Goal: Task Accomplishment & Management: Complete application form

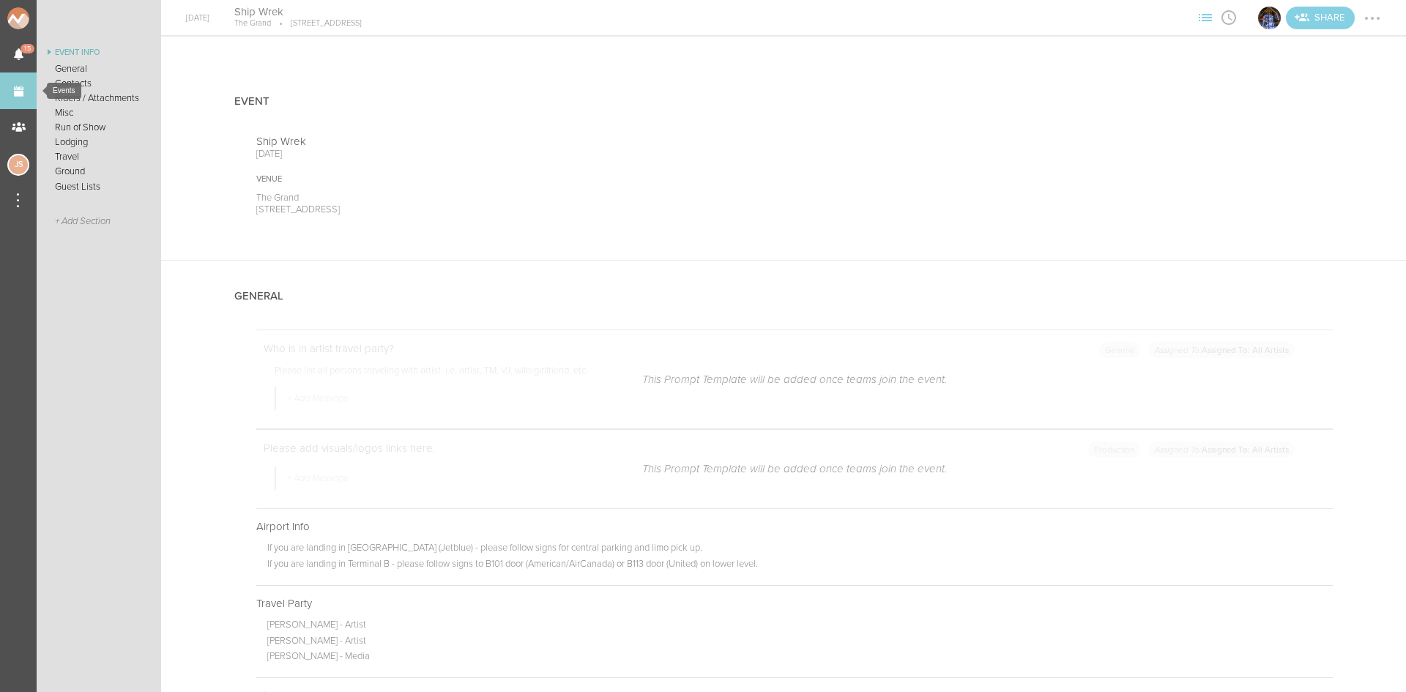
scroll to position [2343, 0]
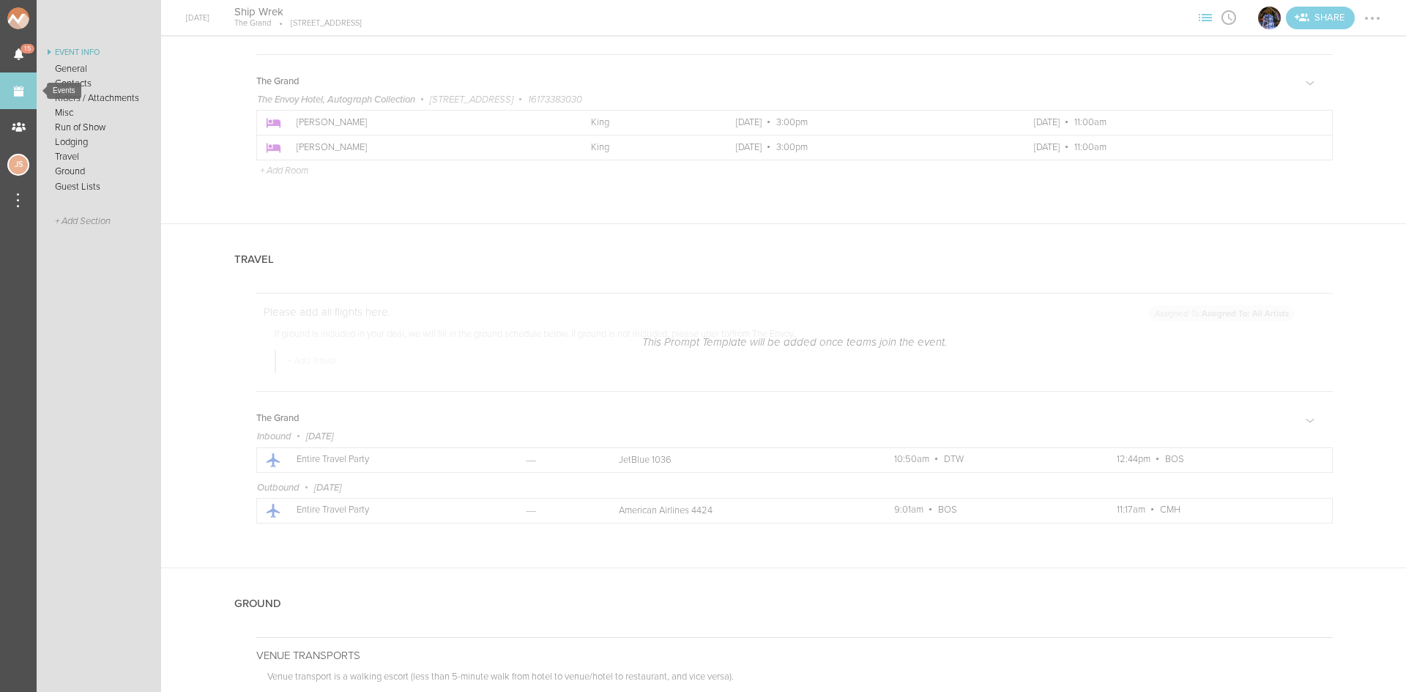
click at [22, 96] on link "Events" at bounding box center [18, 90] width 37 height 37
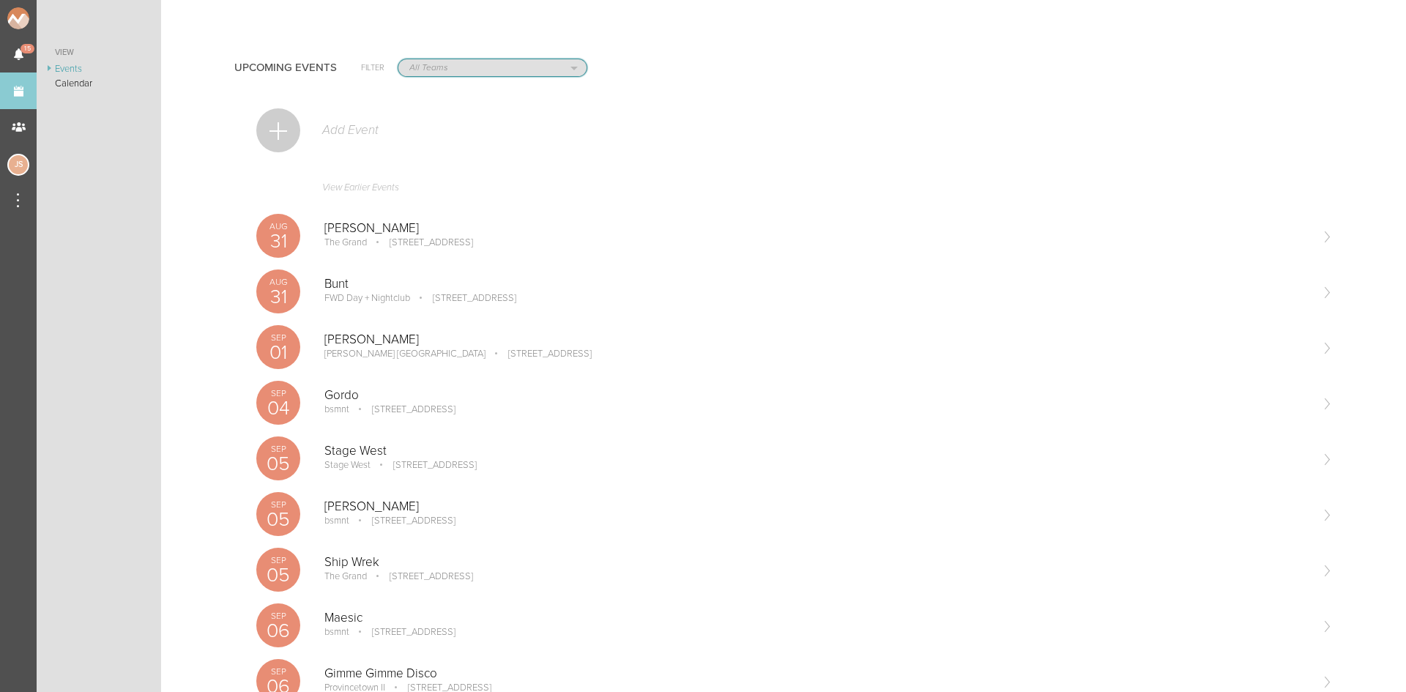
click at [439, 67] on select "All Teams Jakeshore Breakbomb bsmnt [PERSON_NAME] Z3LLA FWD [PERSON_NAME] Fire …" at bounding box center [492, 67] width 188 height 17
select select "1790"
click at [398, 59] on select "All Teams Jakeshore Breakbomb bsmnt Sonia Z3LLA FWD Flynn's Fire Island The Gra…" at bounding box center [492, 67] width 188 height 17
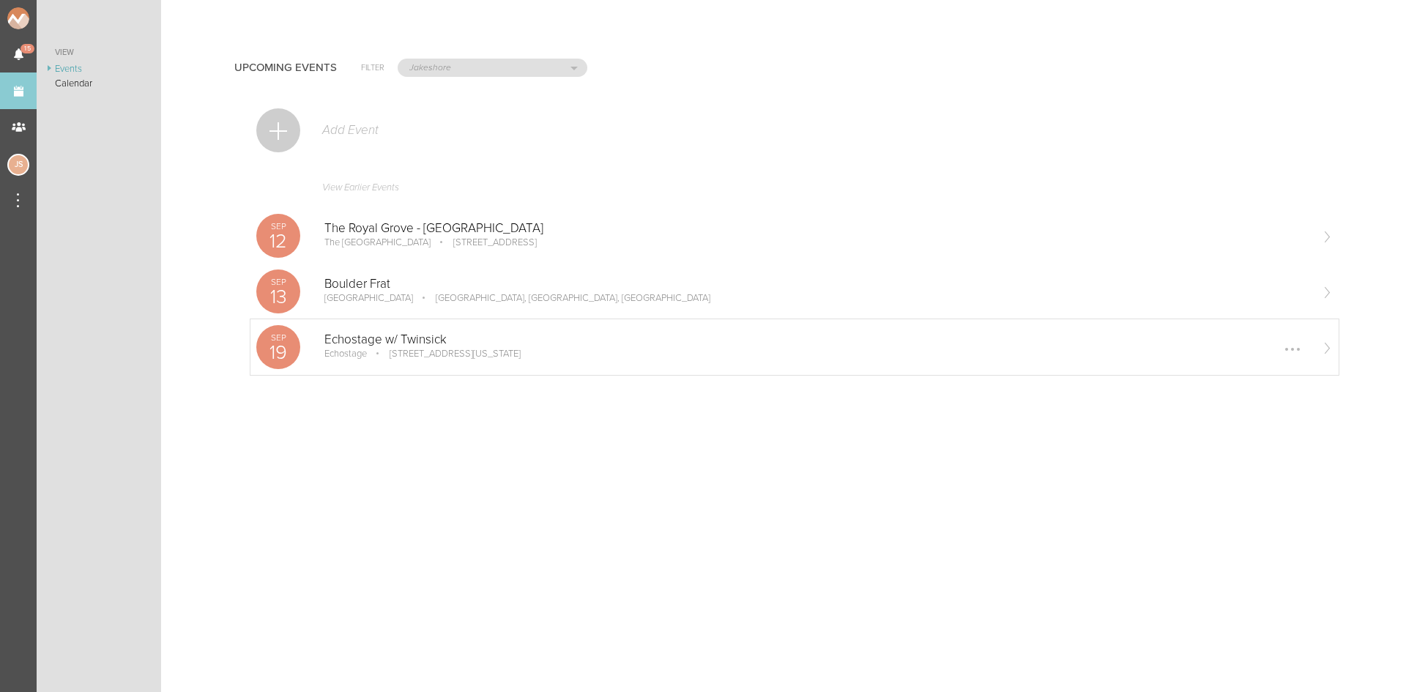
click at [419, 355] on p "2135 Queens Chapel Rd NE, Washington, DC 20018, USA" at bounding box center [445, 354] width 152 height 12
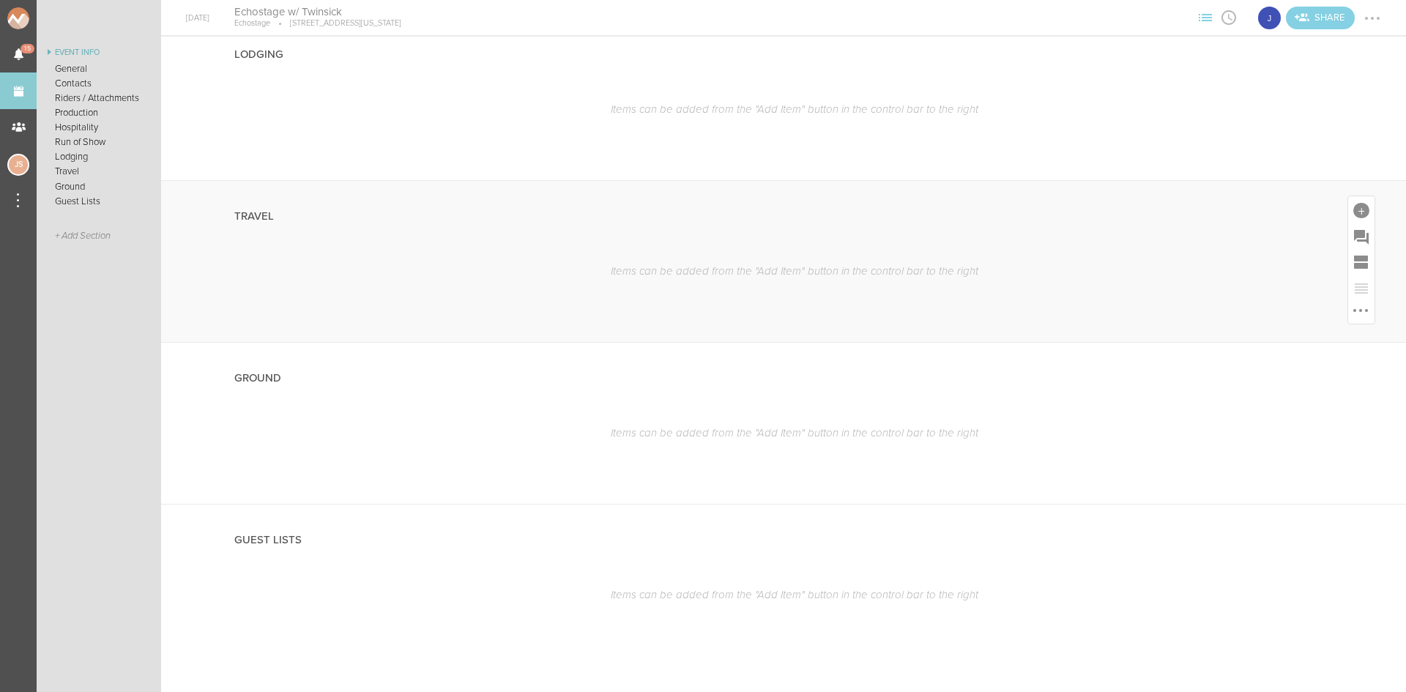
scroll to position [1439, 0]
click at [1353, 201] on div at bounding box center [1361, 208] width 16 height 16
click at [1274, 336] on icon at bounding box center [1280, 335] width 22 height 23
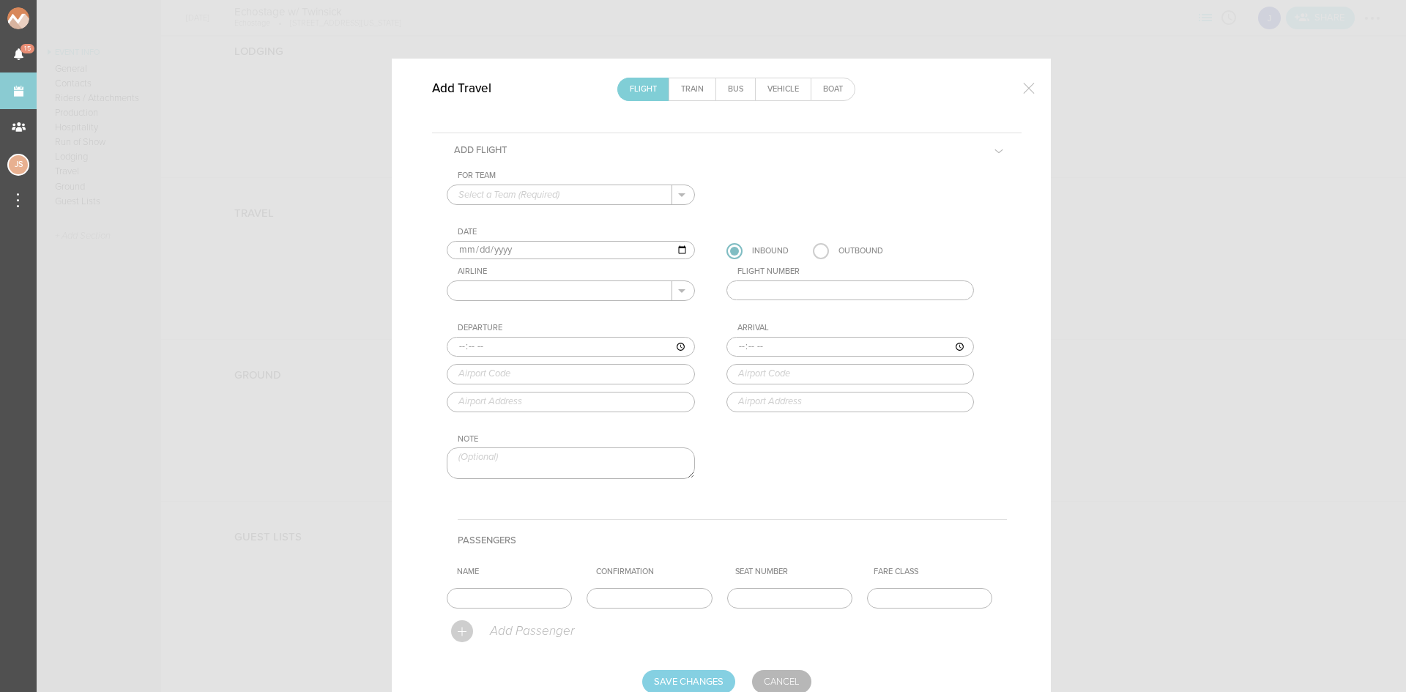
click at [541, 187] on input "text" at bounding box center [559, 194] width 225 height 19
click at [545, 208] on p "Jakeshore" at bounding box center [570, 218] width 225 height 25
type input "Jakeshore"
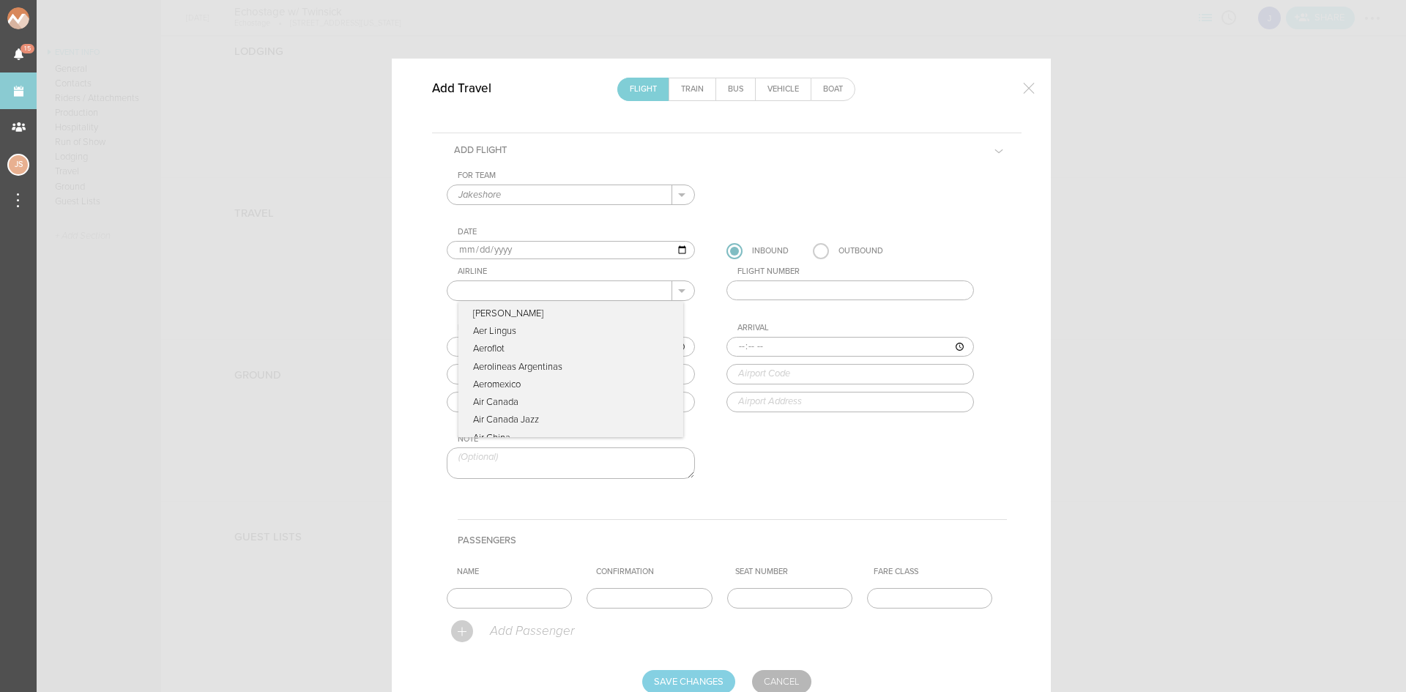
click at [519, 286] on input "text" at bounding box center [559, 290] width 225 height 19
type input "American Airlines"
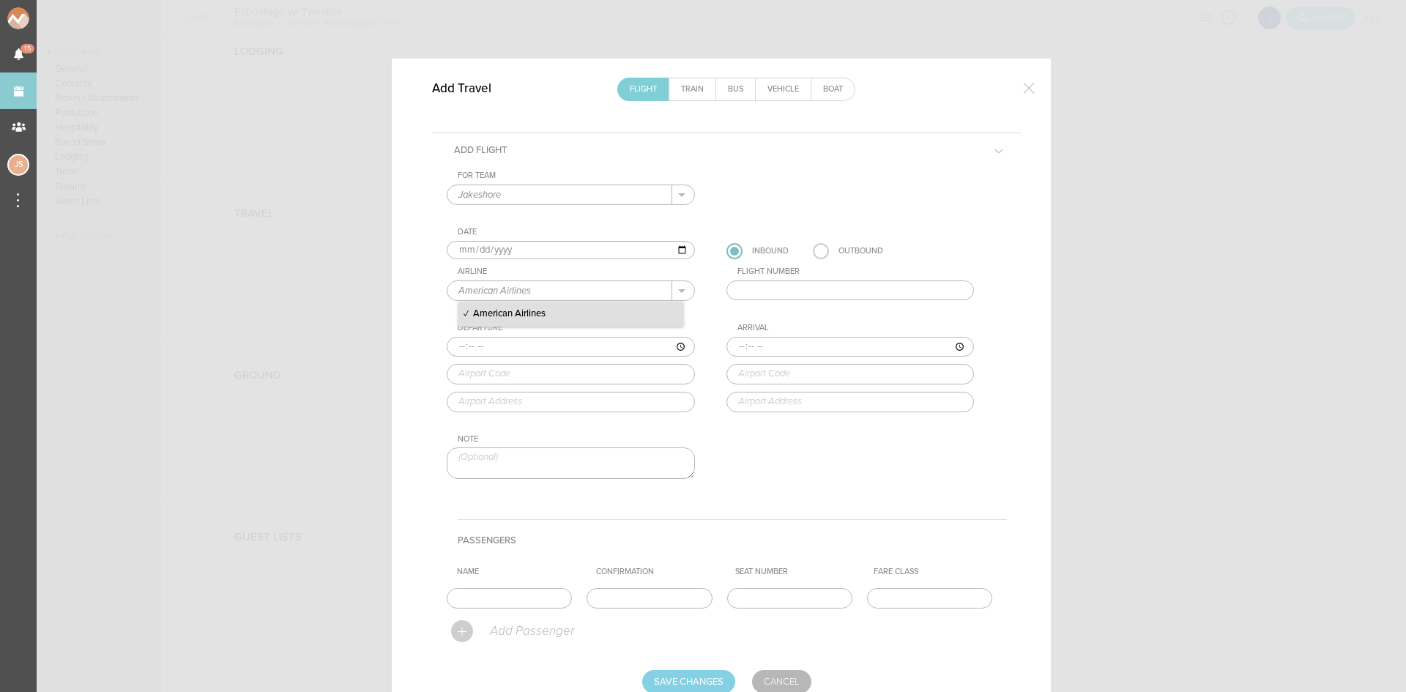
click at [546, 320] on p "American Airlines" at bounding box center [570, 314] width 225 height 25
click at [789, 294] on input "text" at bounding box center [850, 290] width 248 height 20
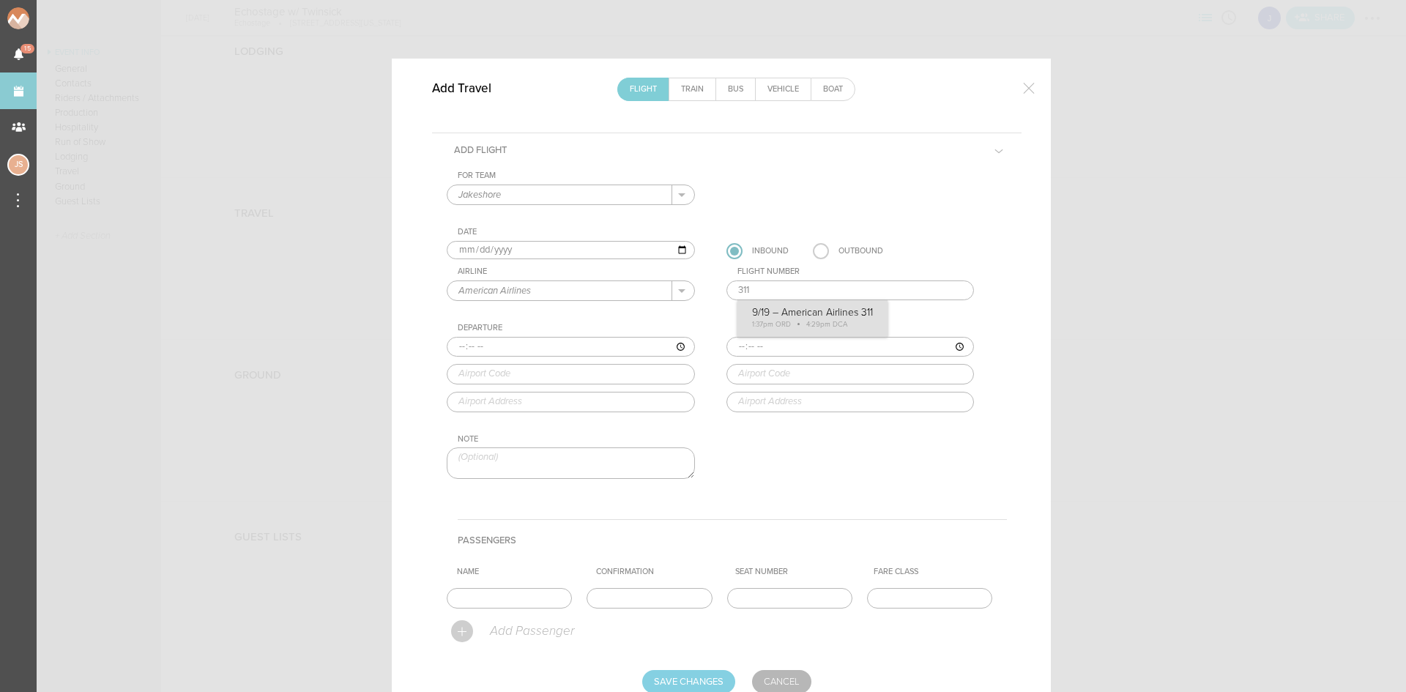
type input "311"
type input "13:37"
type input "ORD"
type input "Chicago O'Hare International Airport, 10000 West O'Hare, Chicago, IL, 60666, Un…"
type input "16:29"
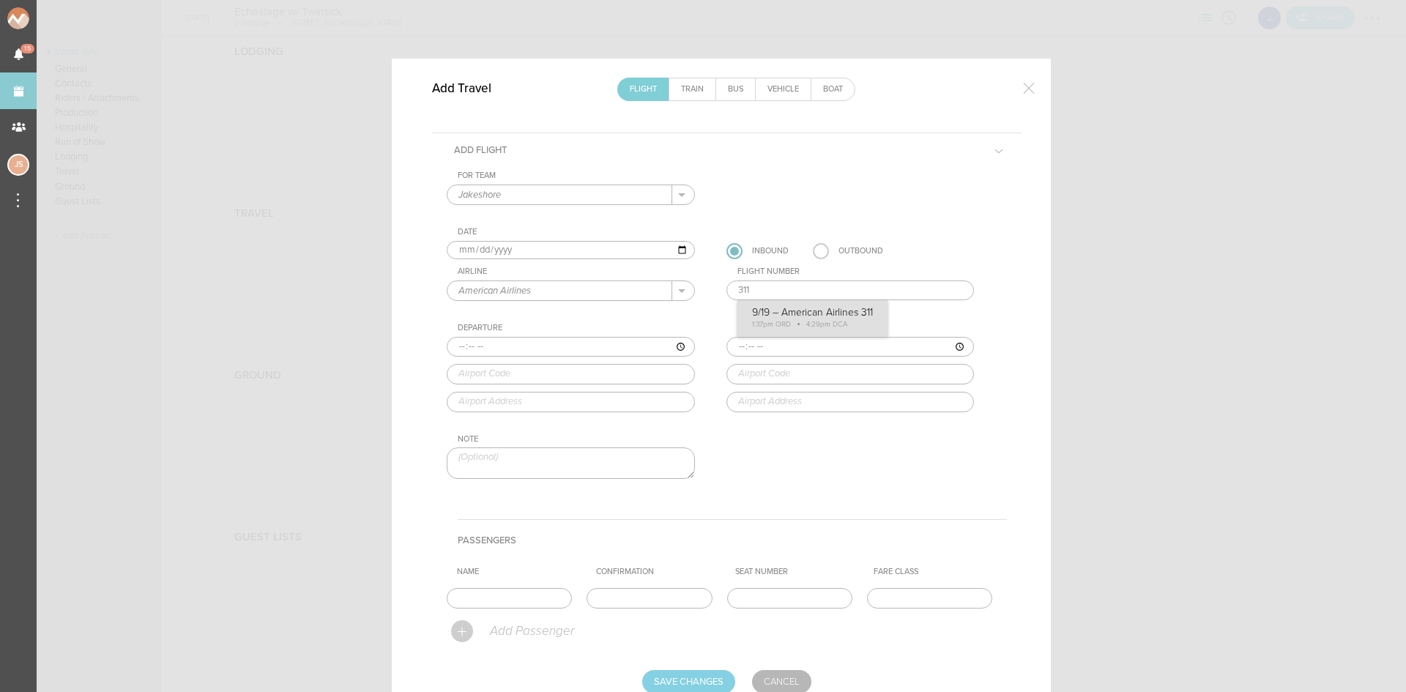
type input "DCA"
type input "Ronald Reagan Washington National Airport, 1 Aviation Circle, Washington, DC, 2…"
click at [772, 316] on div "For Team Jakeshore + Add New Team Jakeshore . Jakeshore Date 2025-09-19 Inbound…" at bounding box center [727, 338] width 560 height 334
click at [495, 596] on input "text" at bounding box center [509, 598] width 125 height 20
type input "Jake Poliszczuk"
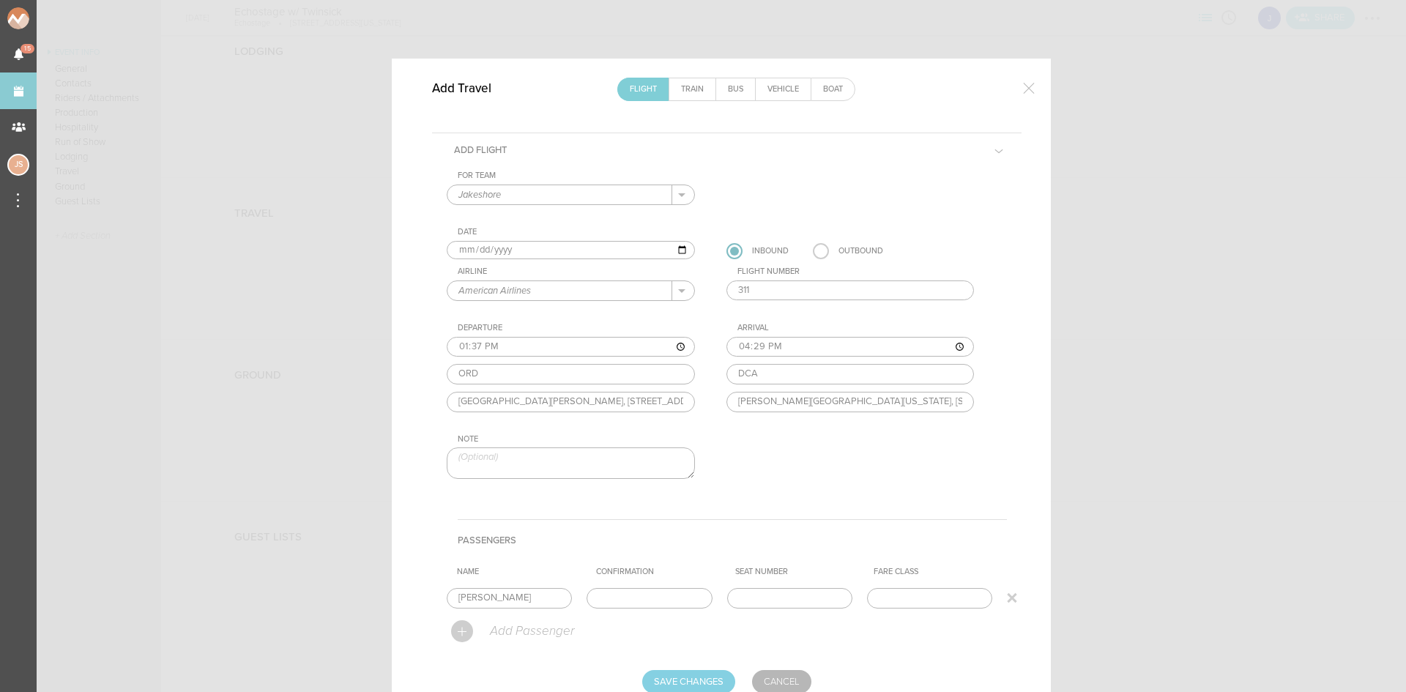
drag, startPoint x: 635, startPoint y: 602, endPoint x: 646, endPoint y: 604, distance: 11.2
click at [635, 602] on input "text" at bounding box center [648, 598] width 125 height 20
paste input "CDTLVV"
type input "CDTLVV"
click at [690, 670] on input "Save Changes" at bounding box center [688, 681] width 93 height 23
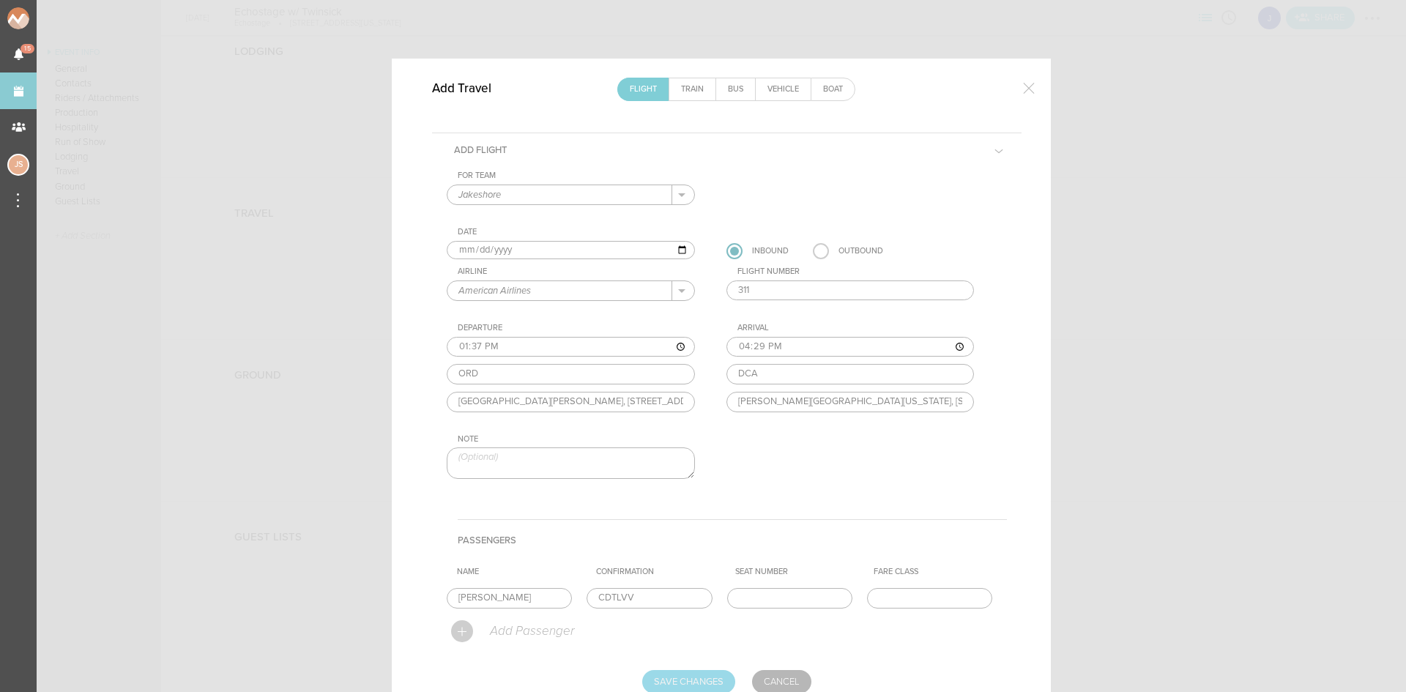
type input "Saving..."
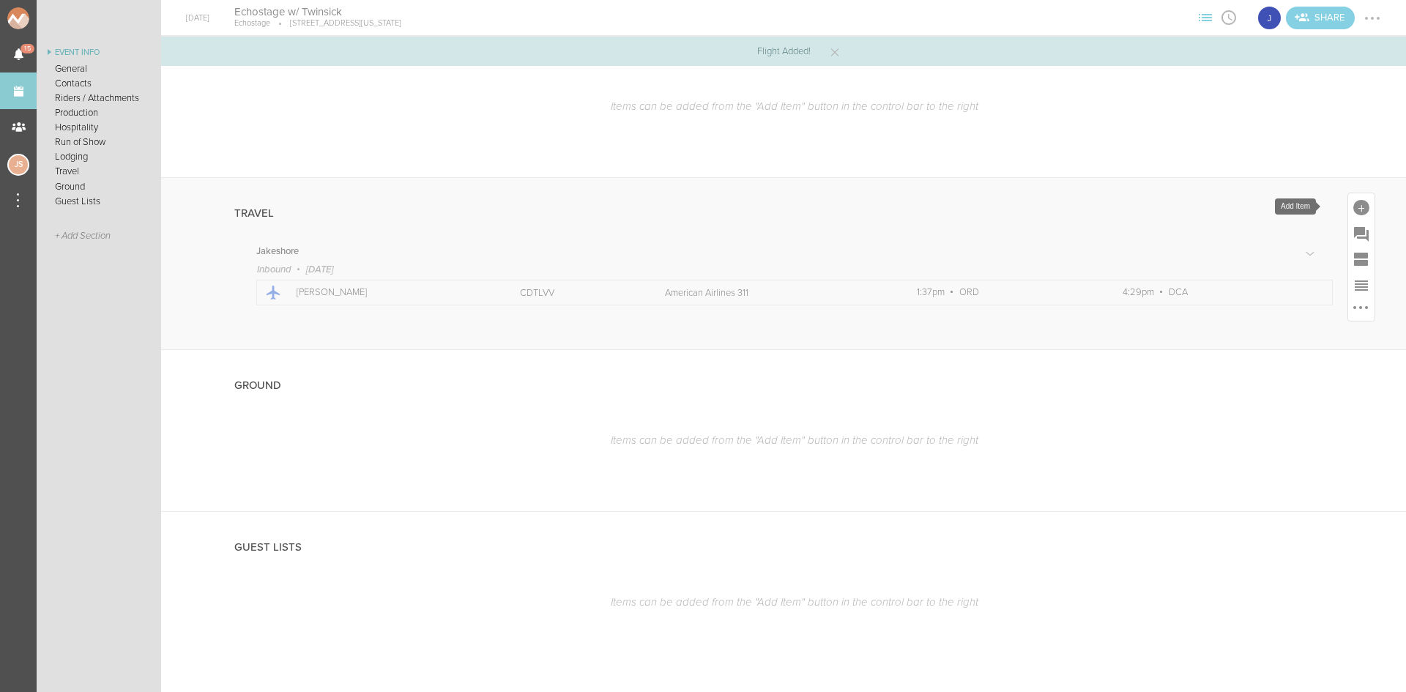
click at [1348, 216] on div at bounding box center [1361, 206] width 26 height 26
click at [1283, 340] on icon at bounding box center [1280, 335] width 29 height 29
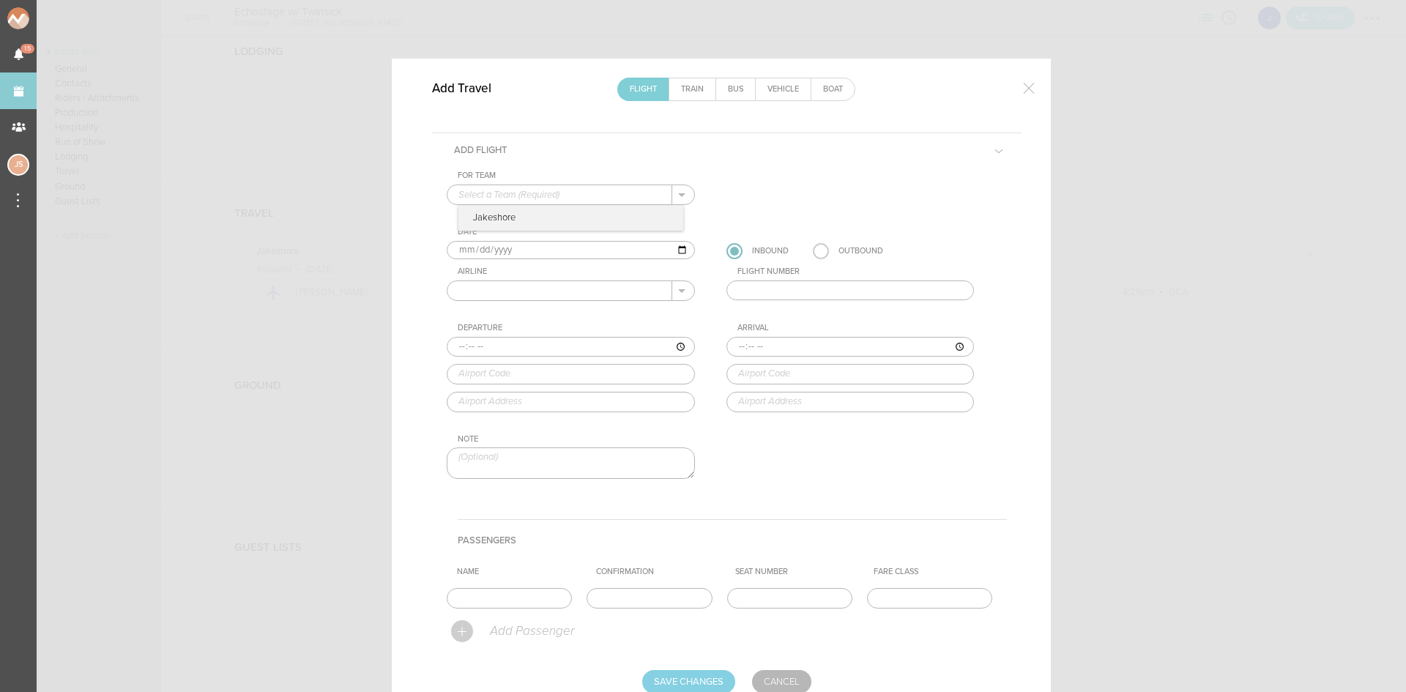
click at [491, 190] on input "text" at bounding box center [559, 194] width 225 height 19
click at [496, 215] on p "Jakeshore" at bounding box center [570, 218] width 225 height 25
type input "Jakeshore"
click at [477, 249] on input "2025-09-19" at bounding box center [571, 250] width 248 height 19
type input "2025-09-20"
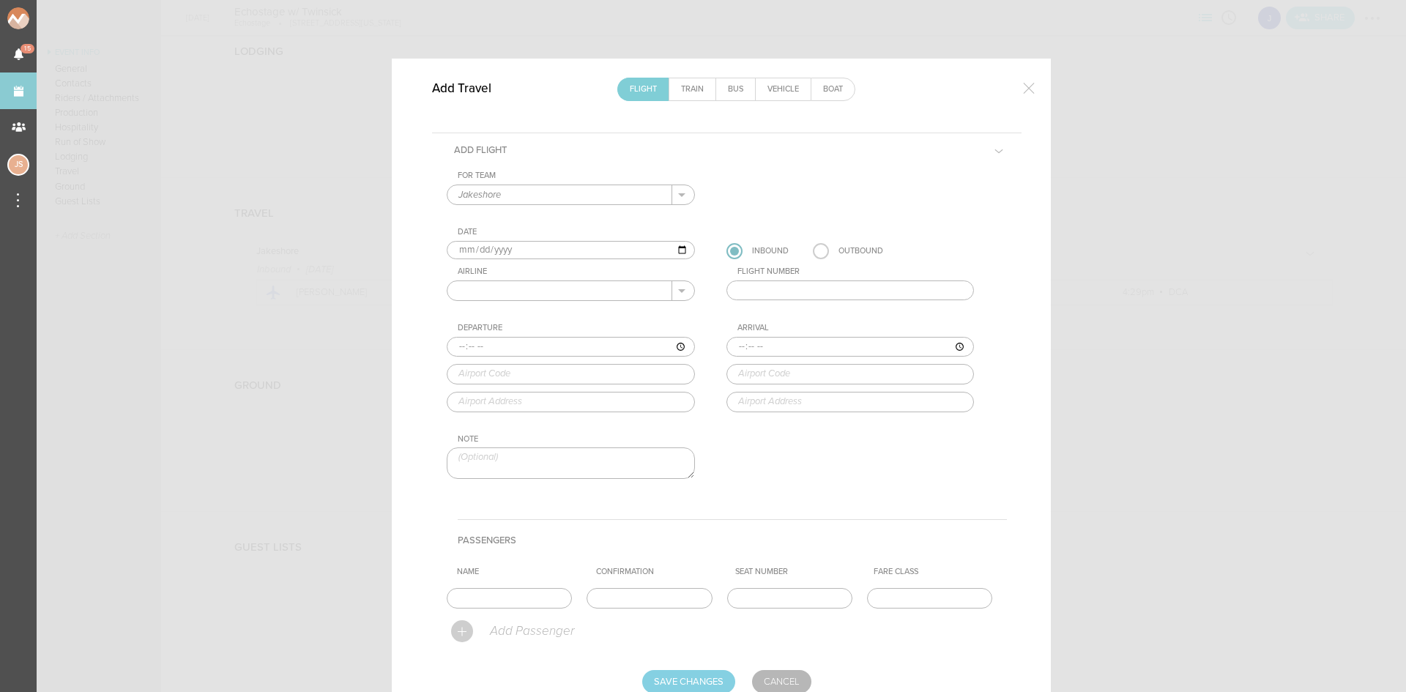
click at [823, 245] on div "Outbound" at bounding box center [848, 251] width 70 height 16
click at [821, 248] on label at bounding box center [821, 251] width 16 height 16
click at [0, 0] on input "radio" at bounding box center [0, 0] width 0 height 0
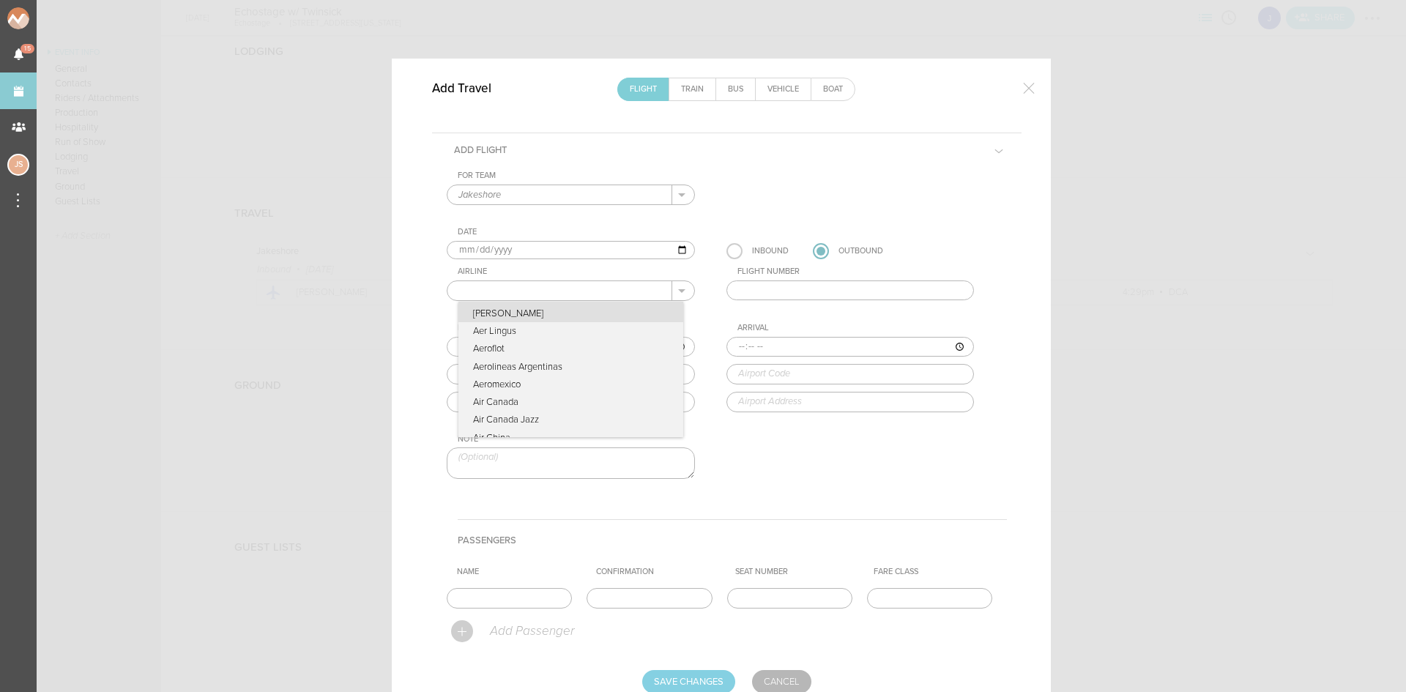
click at [542, 295] on input "text" at bounding box center [559, 290] width 225 height 19
type input "American Airlines"
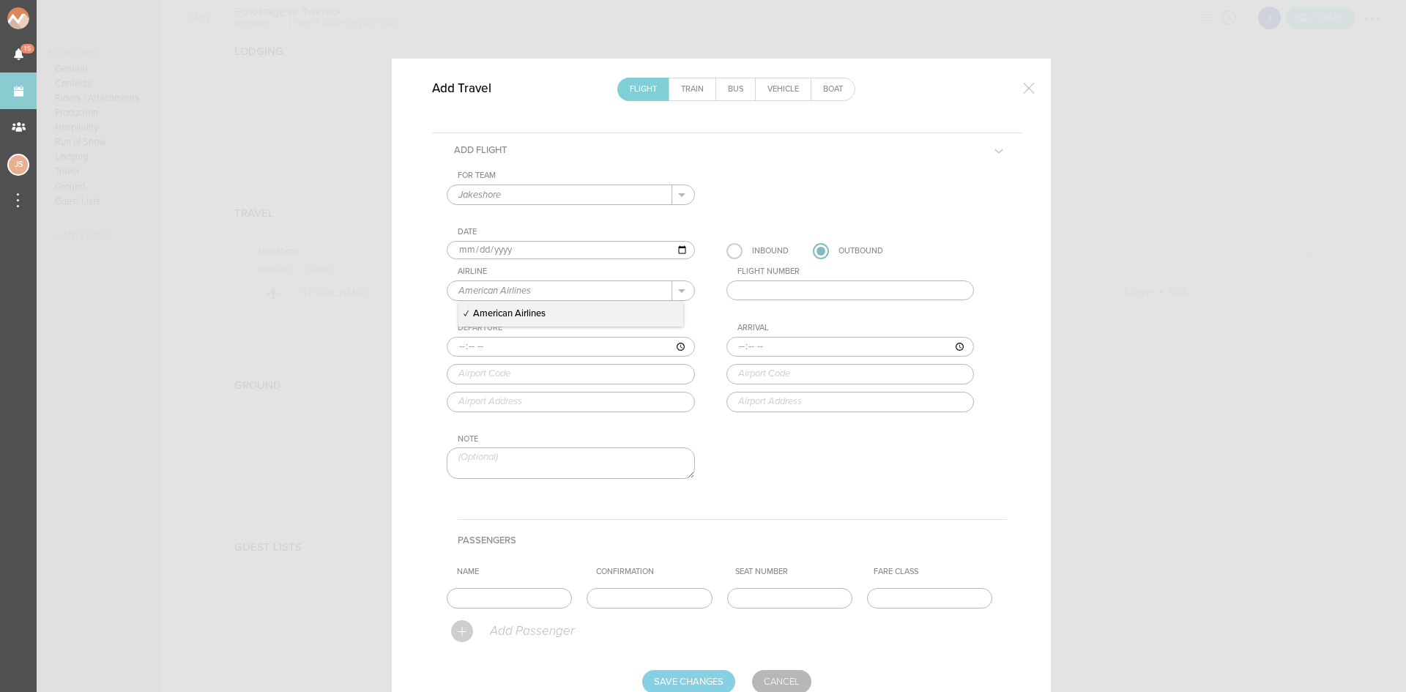
click at [783, 288] on input "text" at bounding box center [850, 290] width 248 height 20
type input "1200"
type input "09:59"
type input "DCA"
type input "Ronald Reagan Washington National Airport, 1 Aviation Circle, Washington, DC, 2…"
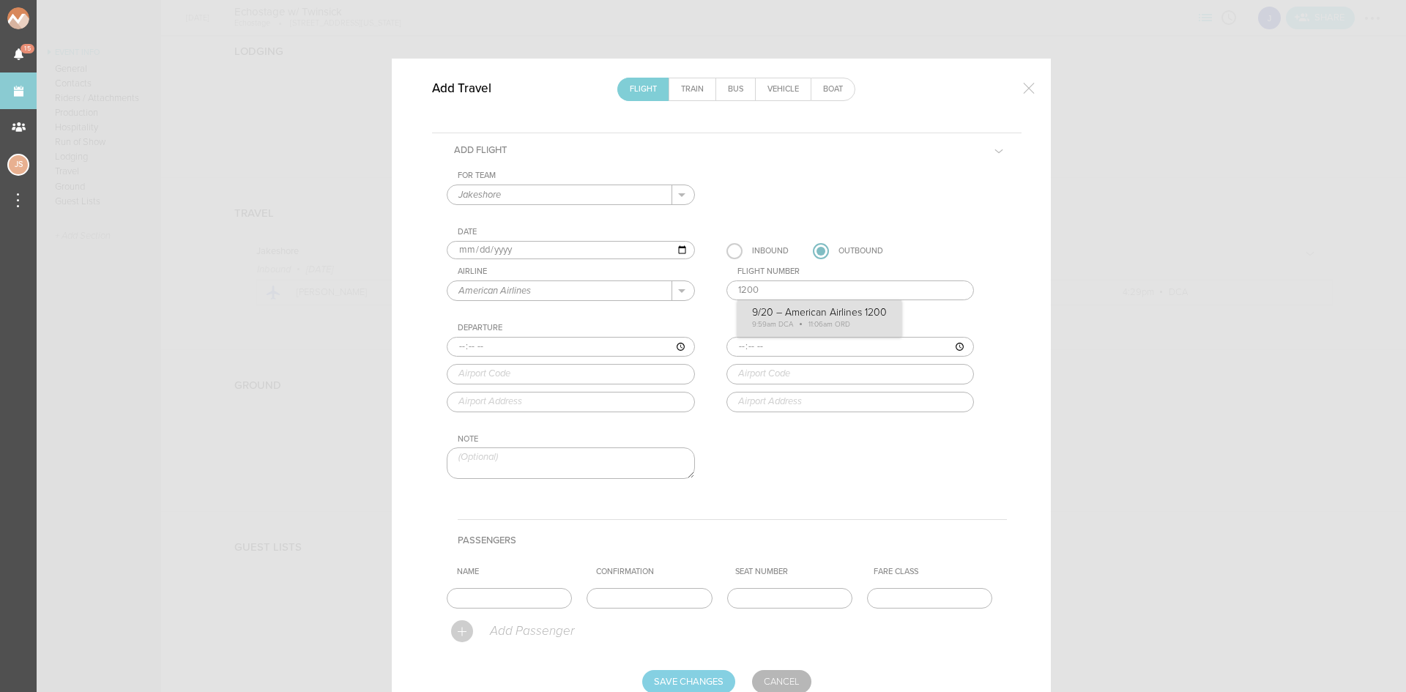
type input "11:06"
type input "ORD"
type input "Chicago O'Hare International Airport, 10000 West O'Hare, Chicago, IL, 60666, Un…"
click at [790, 302] on div "For Team Jakeshore + Add New Team Jakeshore . Jakeshore Date 2025-09-20 Inbound…" at bounding box center [727, 338] width 560 height 334
click at [504, 596] on input "text" at bounding box center [509, 598] width 125 height 20
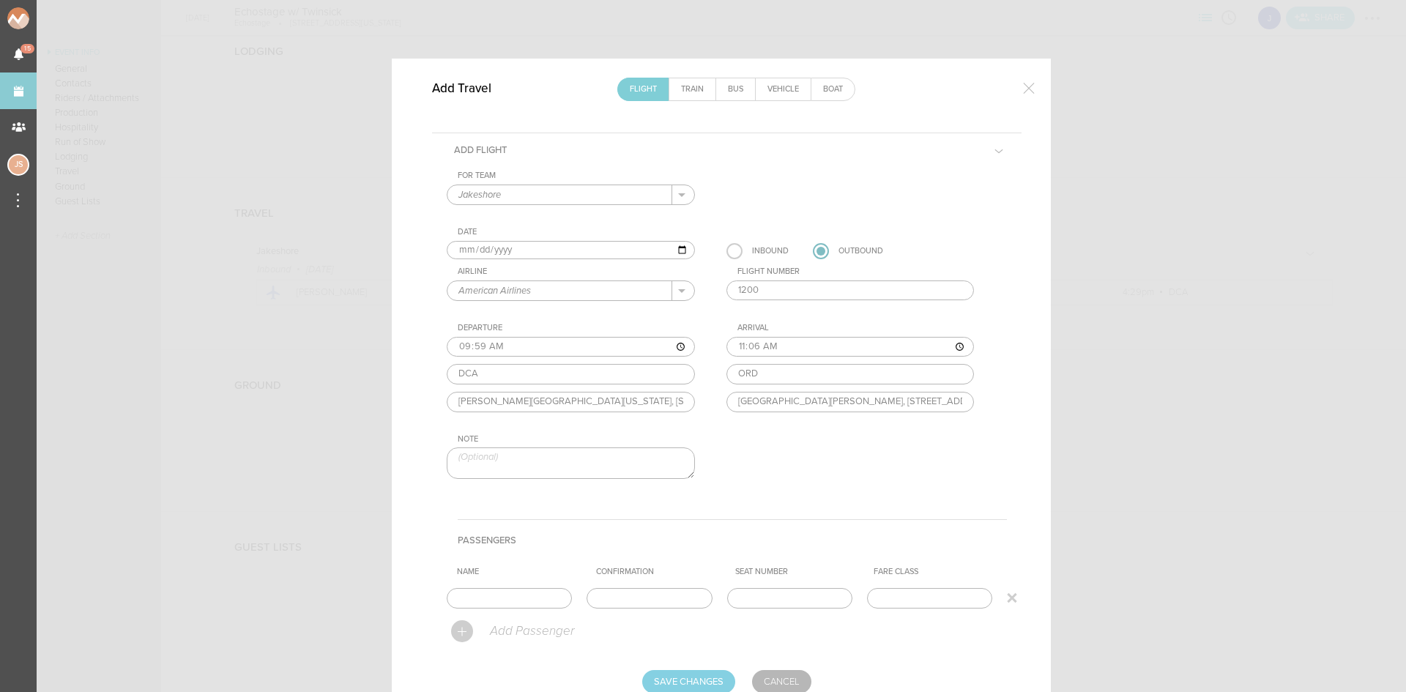
type input "Jake Poliszczuk"
click at [617, 592] on input "text" at bounding box center [648, 598] width 125 height 20
paste input "CDTLVV"
type input "CDTLVV"
click at [694, 684] on input "Save Changes" at bounding box center [688, 681] width 93 height 23
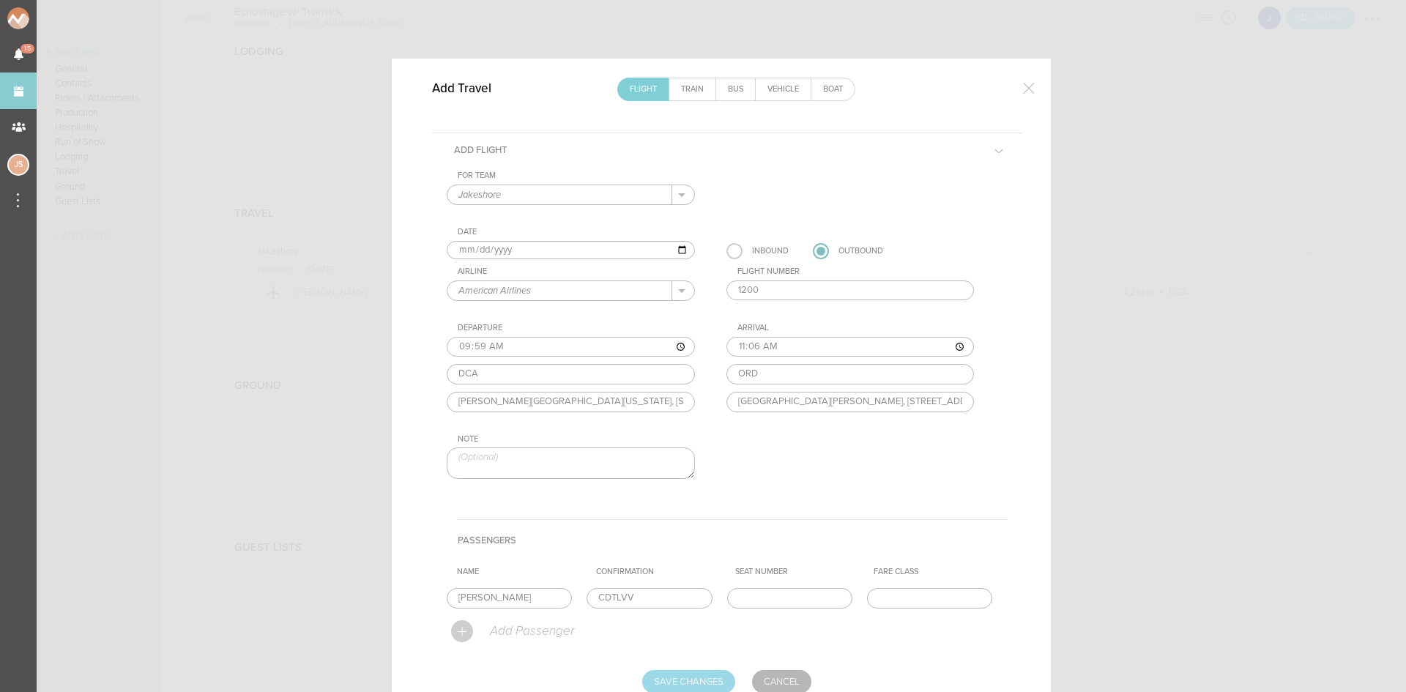
type input "Saving..."
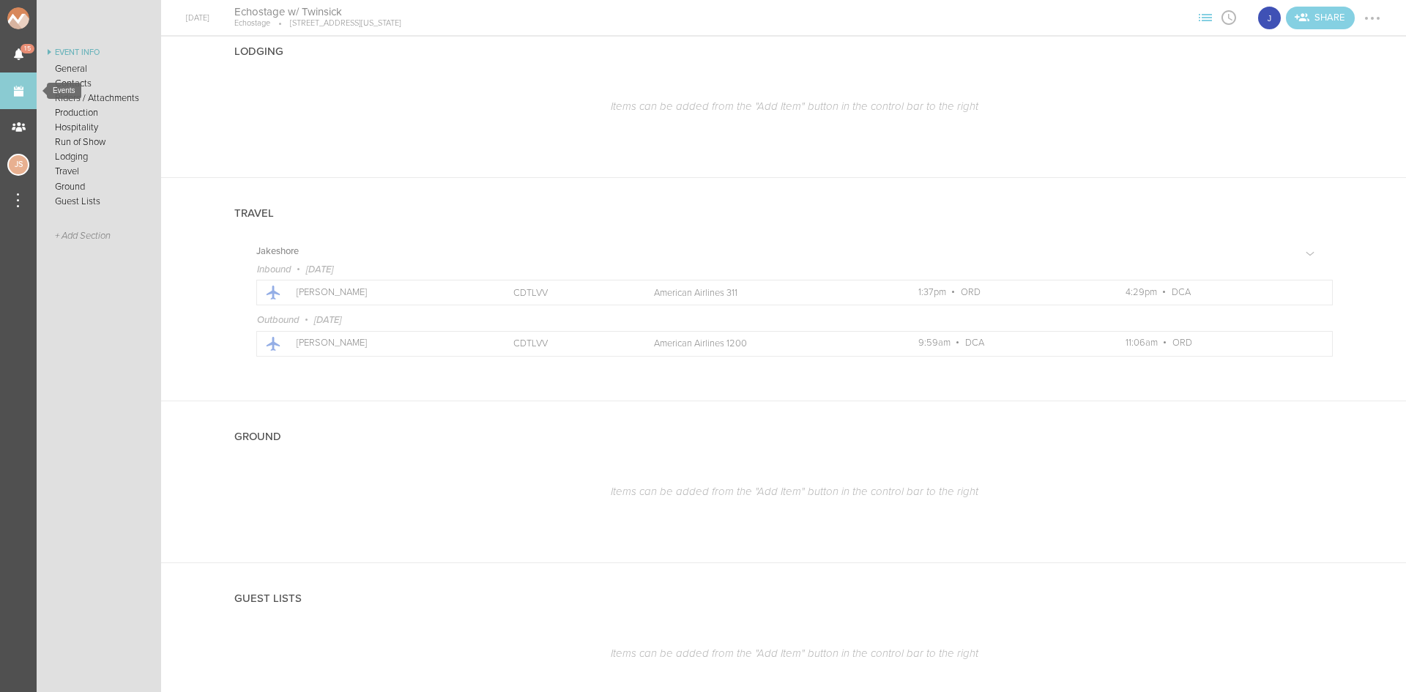
click at [14, 102] on link "Events" at bounding box center [18, 90] width 37 height 37
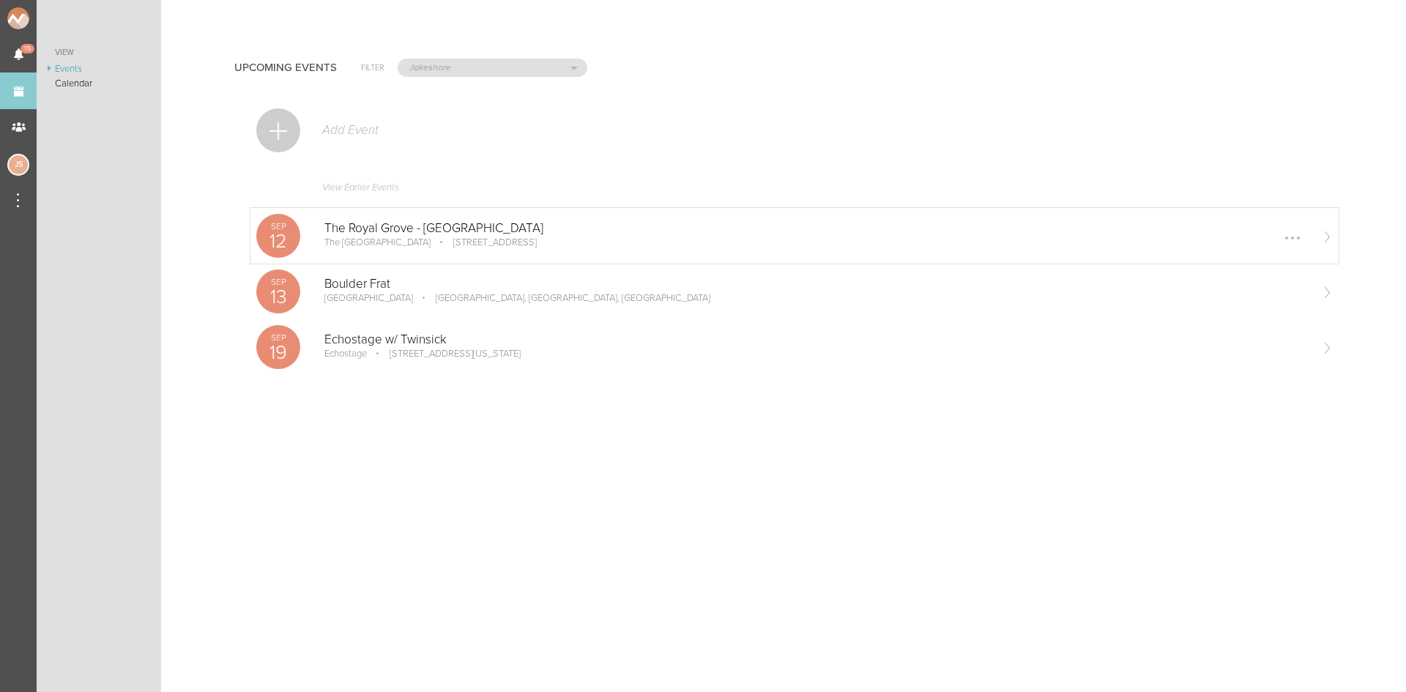
click at [362, 237] on p "The Royal Grove" at bounding box center [377, 242] width 106 height 12
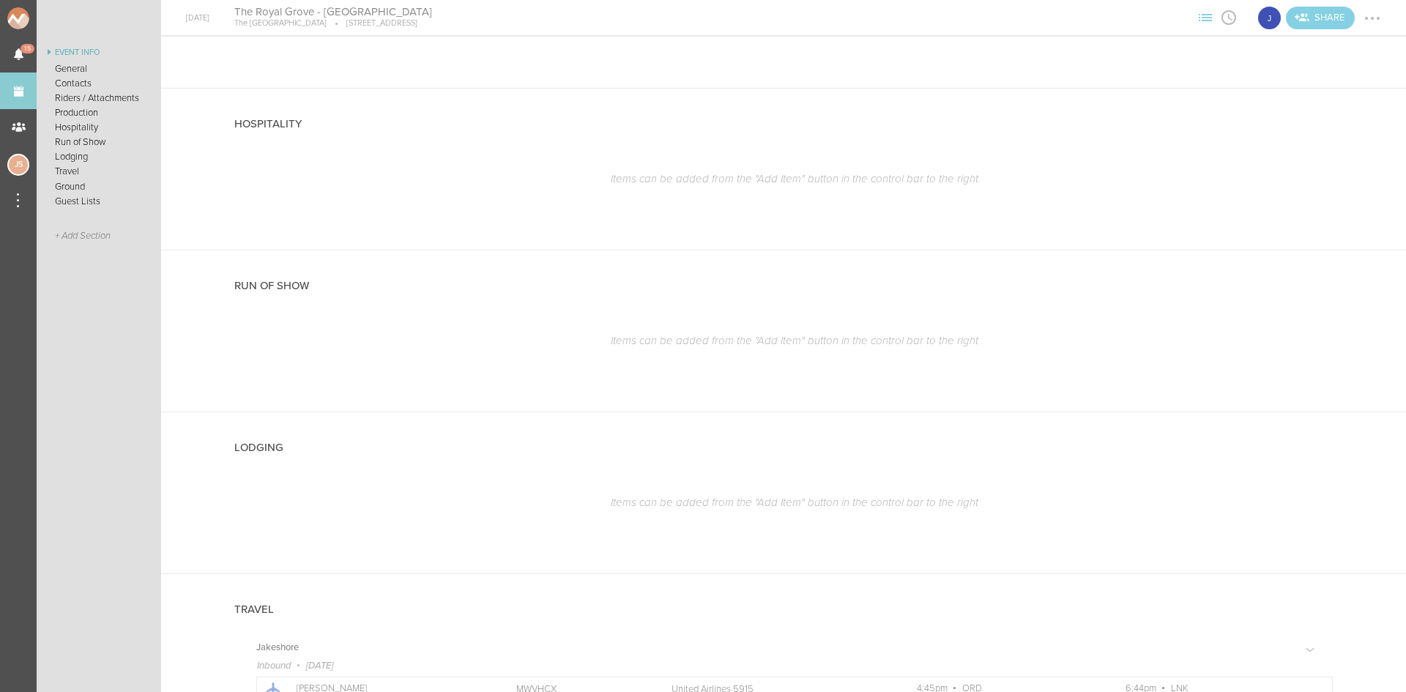
scroll to position [1171, 0]
click at [18, 98] on link "Events" at bounding box center [18, 90] width 37 height 37
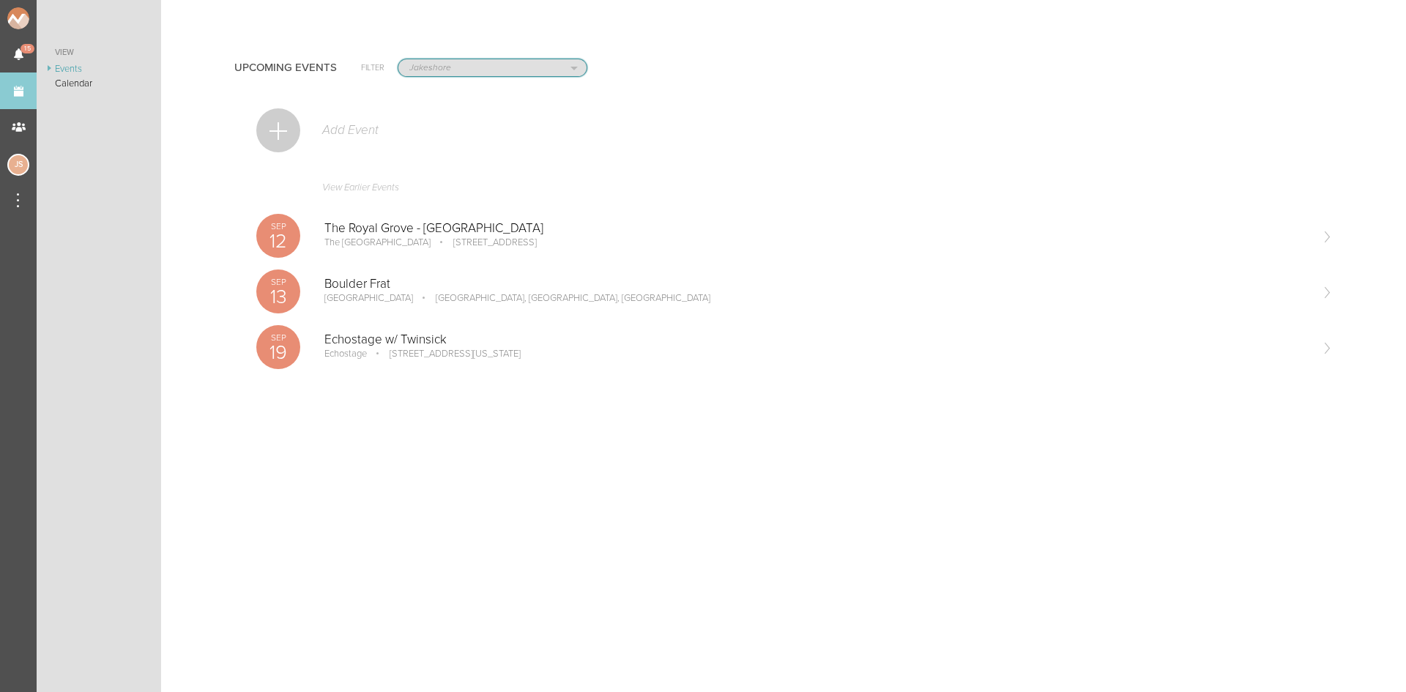
click at [481, 61] on select "All Teams Jakeshore Breakbomb bsmnt [PERSON_NAME] Z3LLA FWD [PERSON_NAME] Fire …" at bounding box center [492, 67] width 188 height 17
select select "0"
click at [398, 59] on select "All Teams Jakeshore Breakbomb bsmnt [PERSON_NAME] Z3LLA FWD [PERSON_NAME] Fire …" at bounding box center [492, 67] width 188 height 17
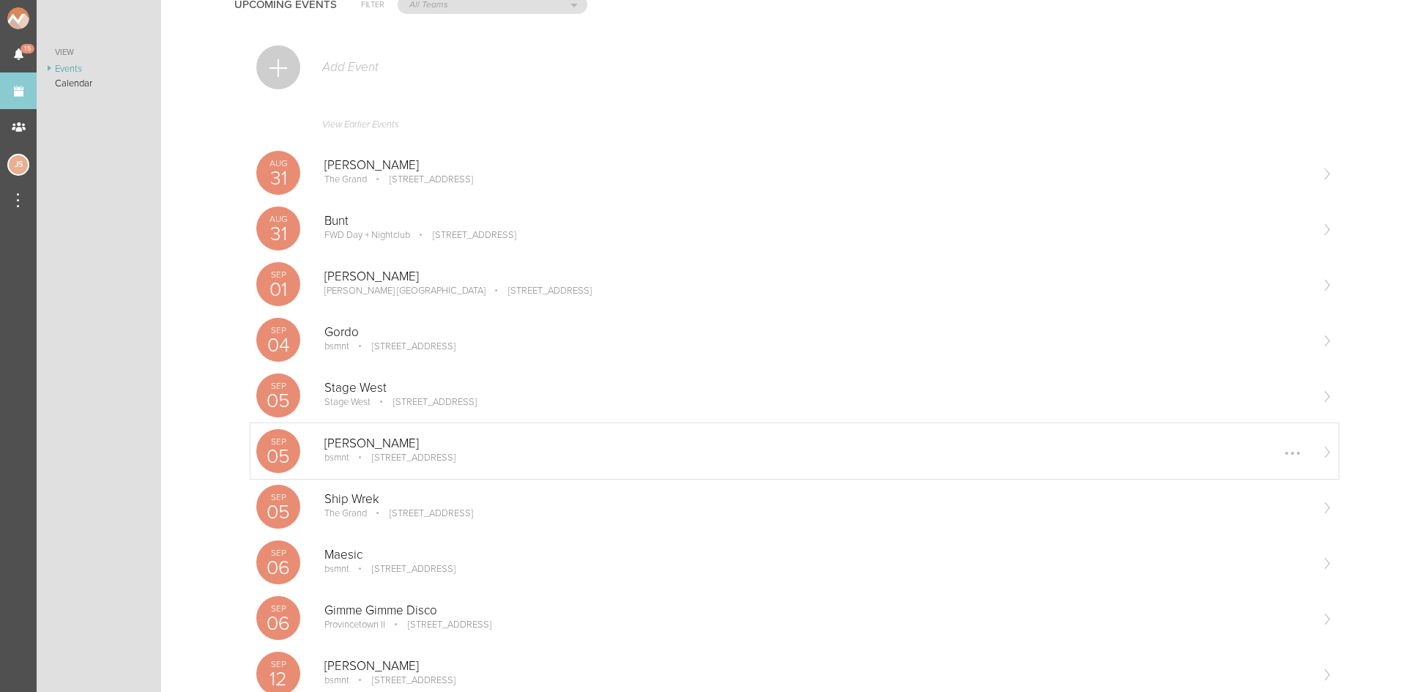
scroll to position [146, 0]
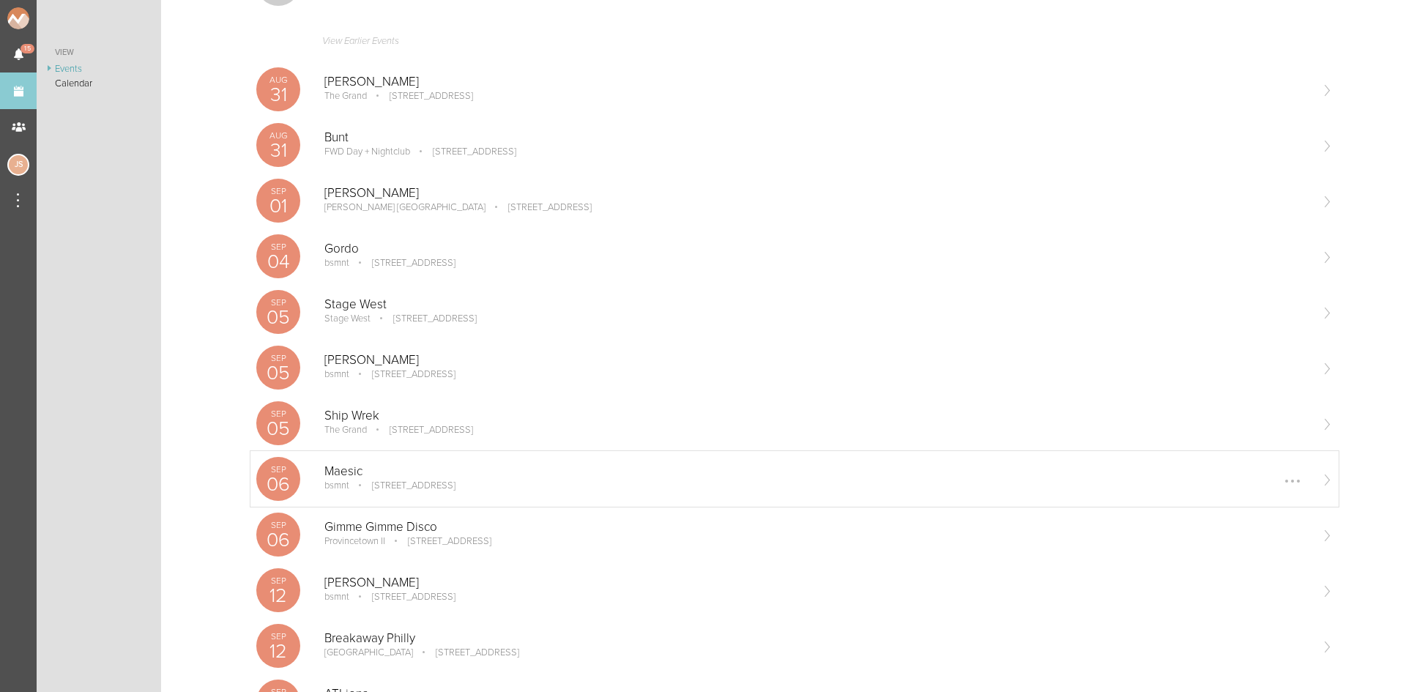
click at [356, 496] on div "[DATE] Maesic bsmnt [STREET_ADDRESS] Edit Remove" at bounding box center [794, 479] width 1088 height 56
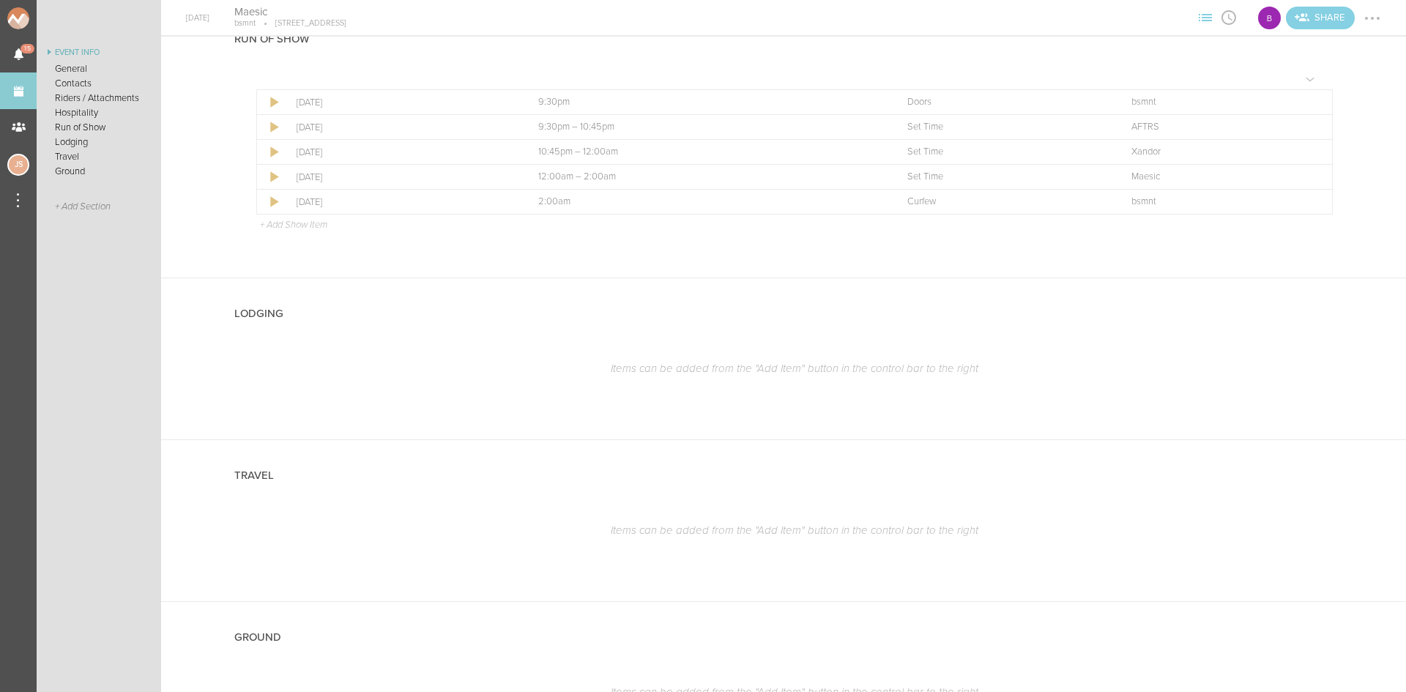
scroll to position [1186, 0]
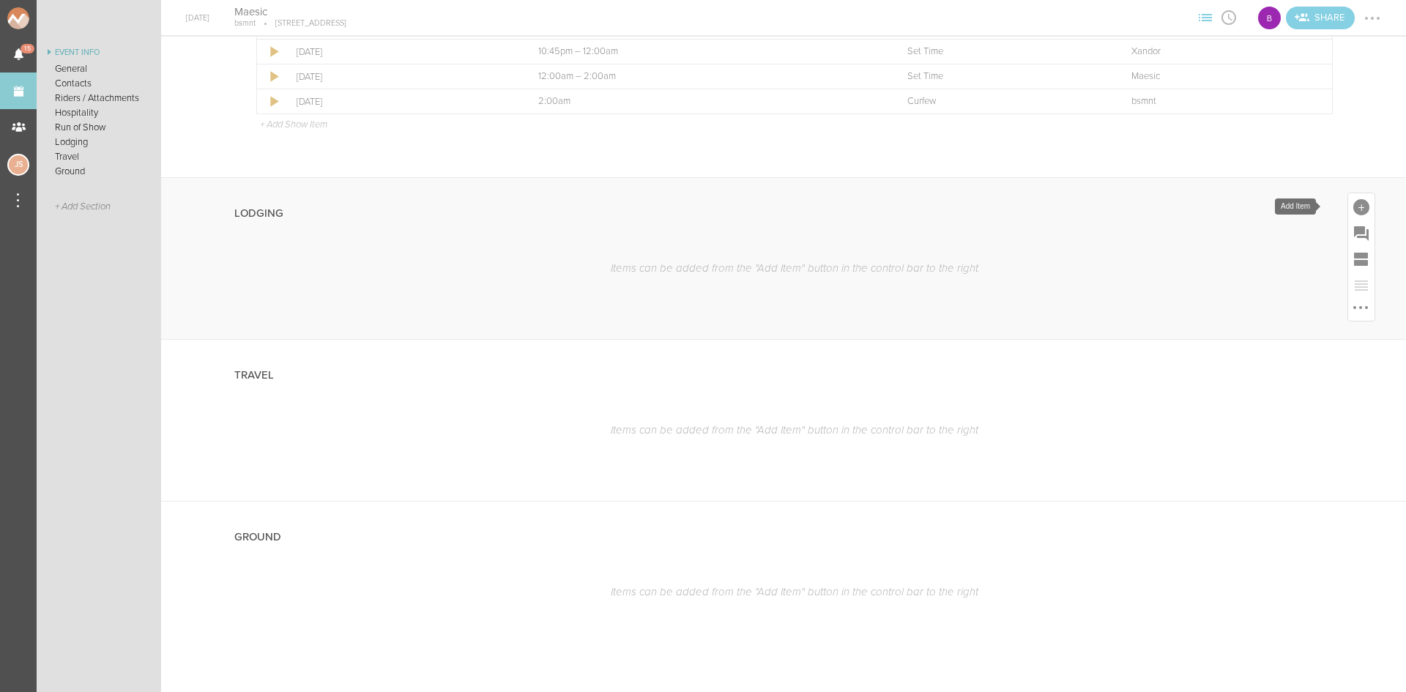
click at [1353, 208] on div at bounding box center [1361, 207] width 16 height 16
drag, startPoint x: 1146, startPoint y: 436, endPoint x: 1138, endPoint y: 422, distance: 16.7
click at [1146, 436] on icon at bounding box center [1155, 431] width 29 height 29
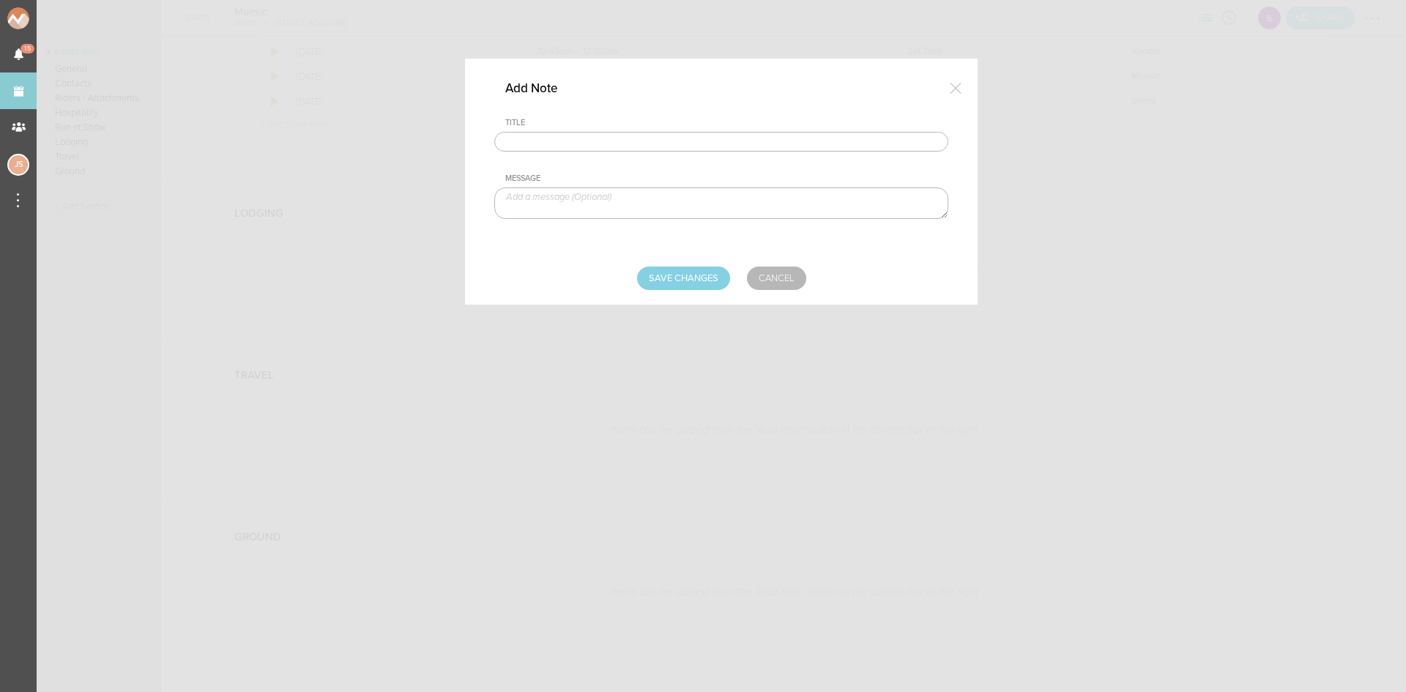
click at [696, 146] on input "text" at bounding box center [721, 142] width 454 height 20
type input "Lodging/GROUND"
click at [610, 195] on textarea at bounding box center [721, 202] width 454 height 31
type textarea "$500 buyout to be sent with final payment"
click at [692, 271] on input "Save Changes" at bounding box center [683, 277] width 93 height 23
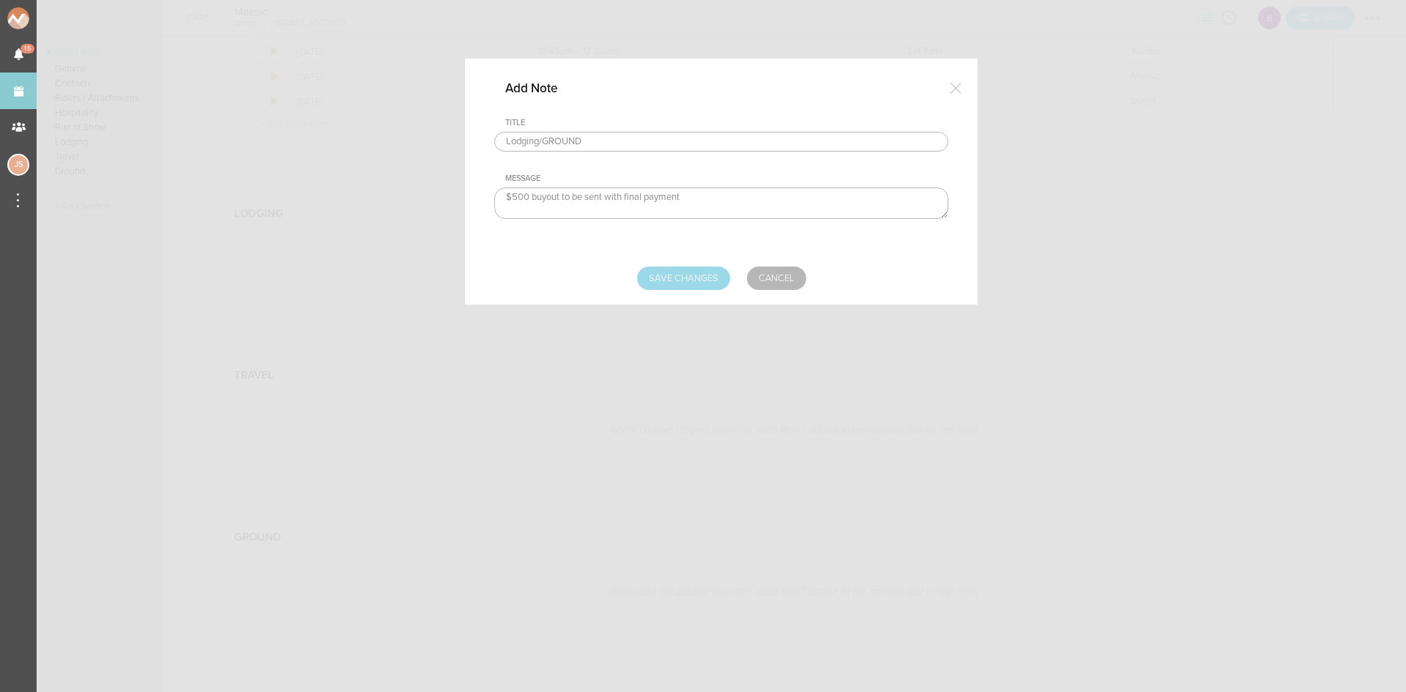
type input "Saving..."
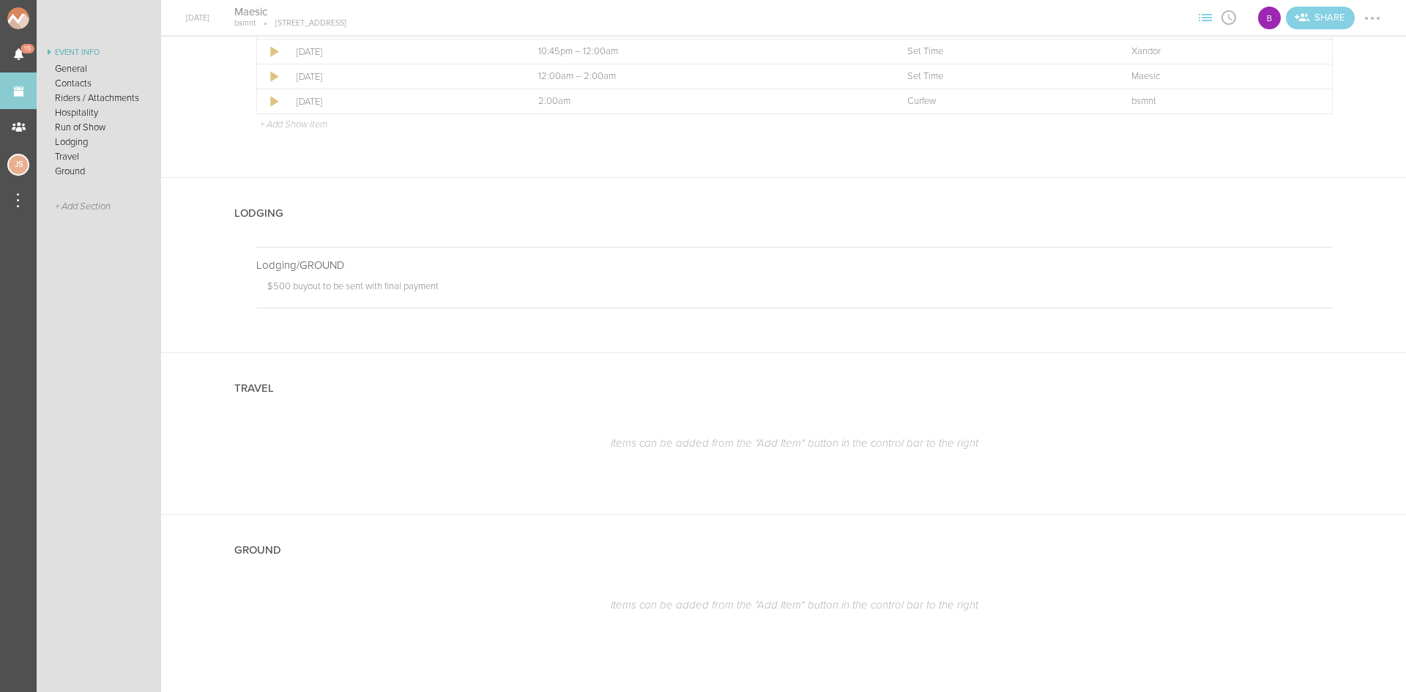
click at [1373, 17] on div at bounding box center [1371, 18] width 3 height 3
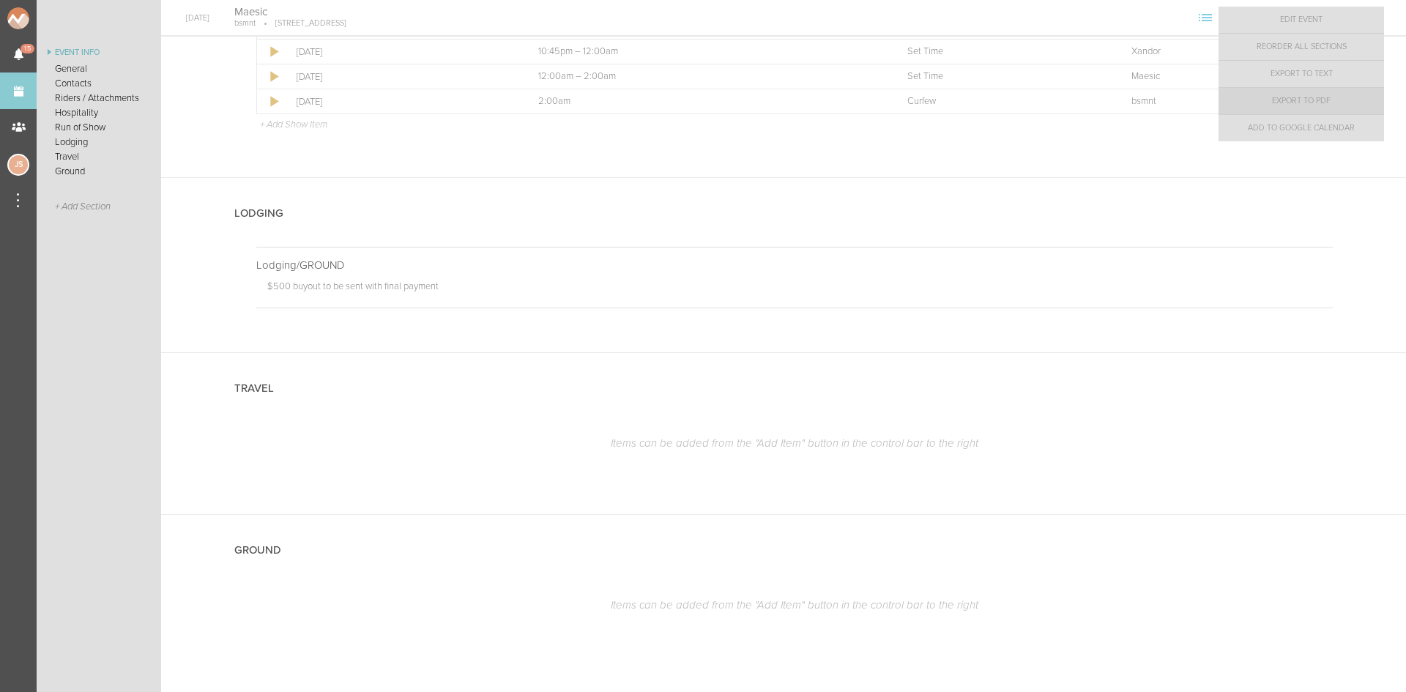
click at [1352, 97] on link "Export to PDF" at bounding box center [1300, 101] width 165 height 26
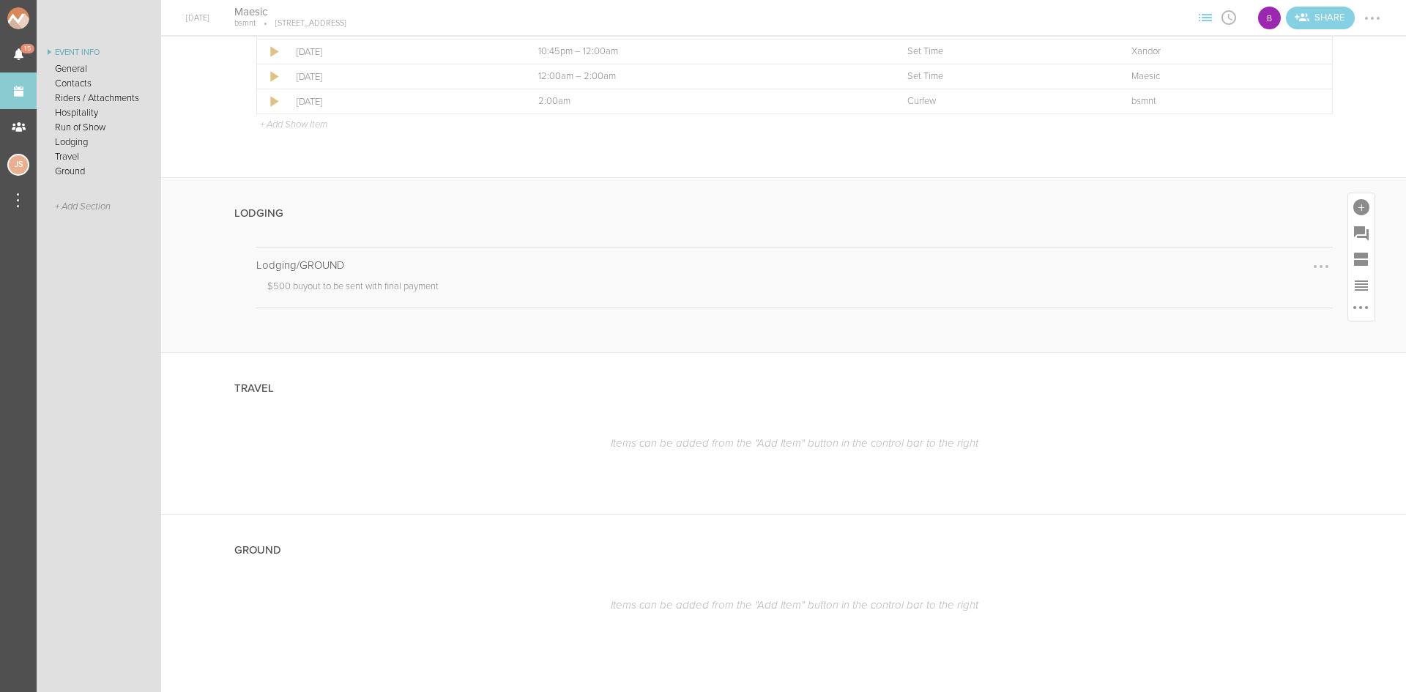
click at [1151, 254] on div "Lodging/GROUND $500 buyout to be sent with final payment" at bounding box center [794, 277] width 1076 height 60
